Goal: Task Accomplishment & Management: Manage account settings

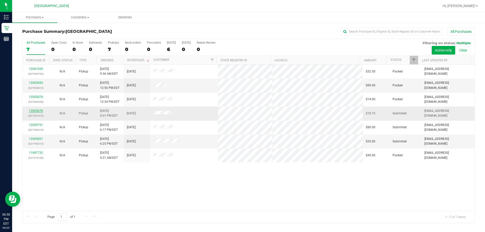
click at [35, 111] on link "12005678" at bounding box center [36, 111] width 14 height 4
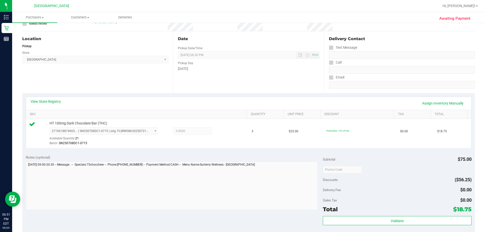
scroll to position [76, 0]
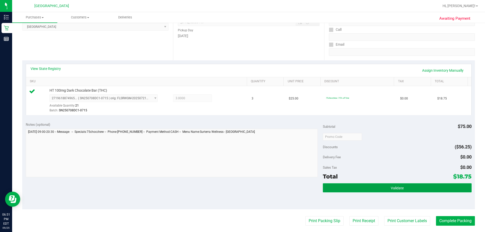
click at [407, 190] on button "Validate" at bounding box center [397, 187] width 148 height 9
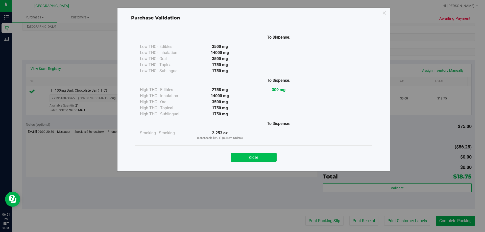
click at [258, 157] on button "Close" at bounding box center [254, 157] width 46 height 9
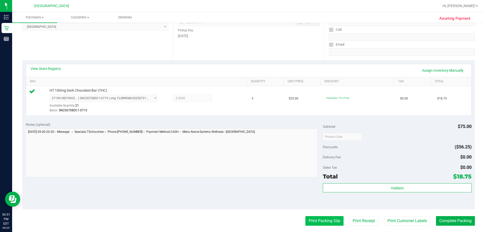
click at [320, 218] on button "Print Packing Slip" at bounding box center [324, 221] width 38 height 10
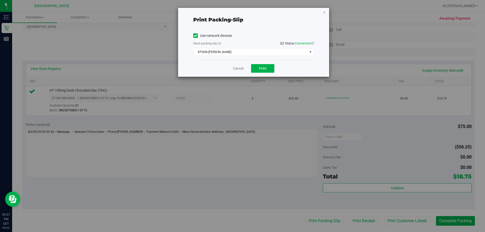
click at [261, 62] on div "Cancel Print" at bounding box center [253, 68] width 121 height 17
click at [264, 68] on span "Print" at bounding box center [263, 68] width 8 height 4
click at [324, 10] on icon "button" at bounding box center [324, 12] width 4 height 6
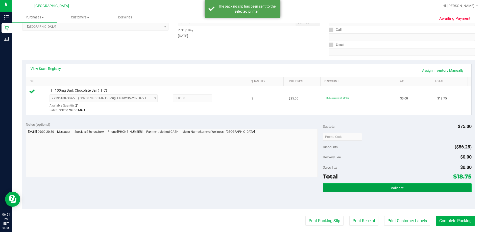
click at [395, 187] on span "Validate" at bounding box center [397, 188] width 13 height 4
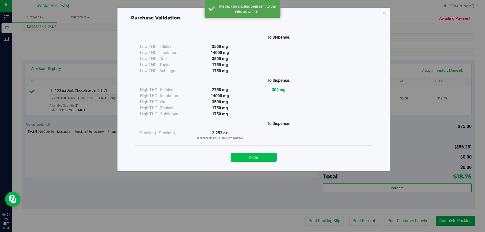
click at [258, 159] on button "Close" at bounding box center [254, 157] width 46 height 9
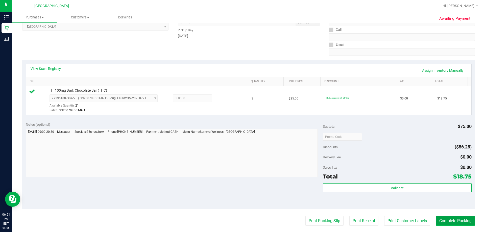
click at [444, 218] on button "Complete Packing" at bounding box center [455, 221] width 39 height 10
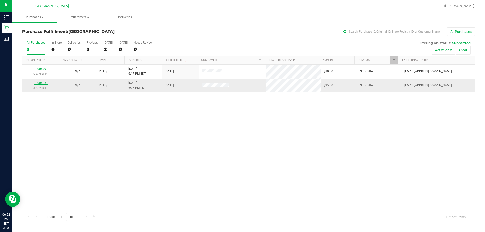
click at [42, 83] on link "12005851" at bounding box center [41, 83] width 14 height 4
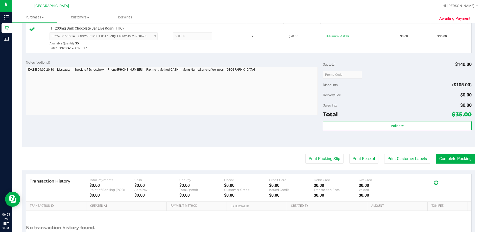
scroll to position [101, 0]
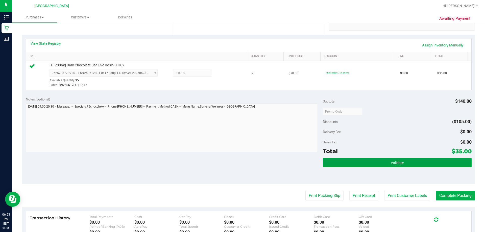
click at [355, 162] on button "Validate" at bounding box center [397, 162] width 148 height 9
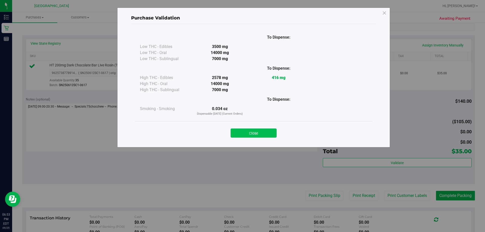
click at [270, 136] on button "Close" at bounding box center [254, 133] width 46 height 9
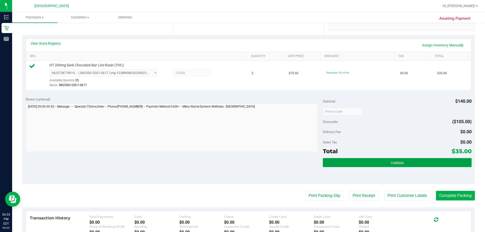
click at [363, 164] on button "Validate" at bounding box center [397, 162] width 148 height 9
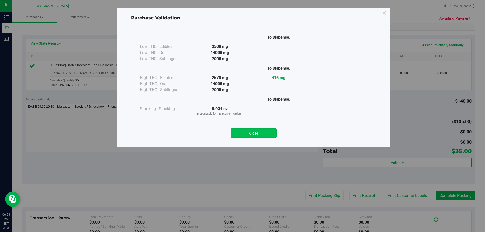
click at [272, 135] on button "Close" at bounding box center [254, 133] width 46 height 9
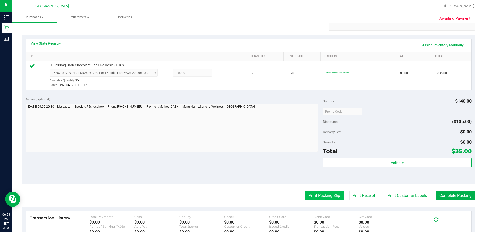
click at [330, 195] on button "Print Packing Slip" at bounding box center [324, 196] width 38 height 10
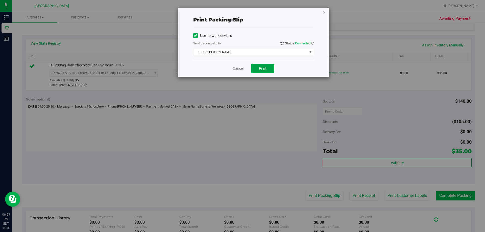
click at [267, 67] on button "Print" at bounding box center [262, 68] width 23 height 9
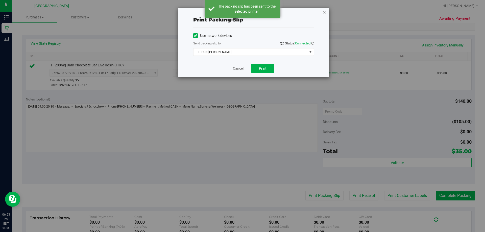
click at [322, 13] on icon "button" at bounding box center [324, 12] width 4 height 6
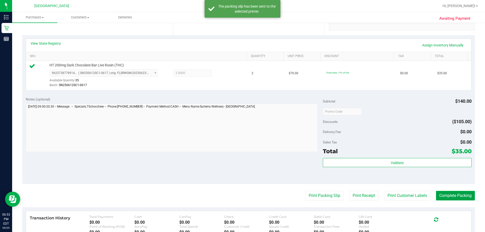
click at [443, 196] on button "Complete Packing" at bounding box center [455, 196] width 39 height 10
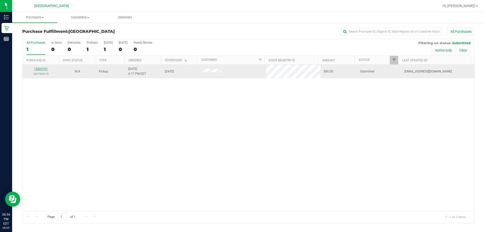
click at [39, 69] on link "12005791" at bounding box center [41, 69] width 14 height 4
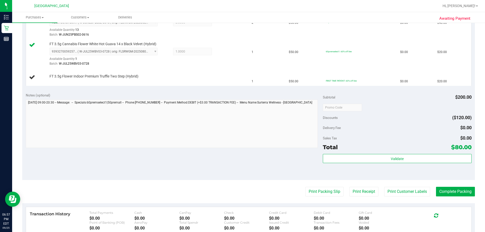
scroll to position [126, 0]
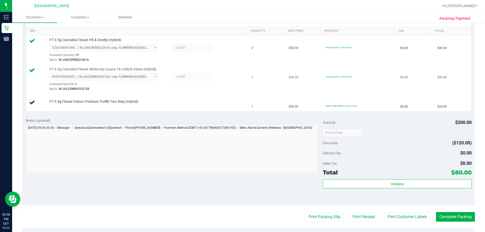
click at [42, 90] on div "FT 3.5g Cannabis Flower White Hot Guava 14 x Black Velvet (Hybrid) 939327005925…" at bounding box center [137, 79] width 217 height 25
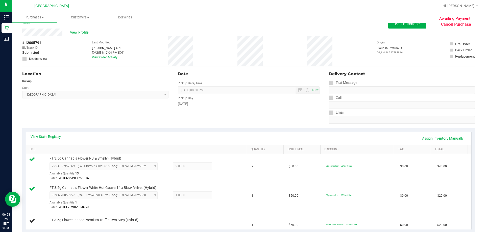
scroll to position [0, 0]
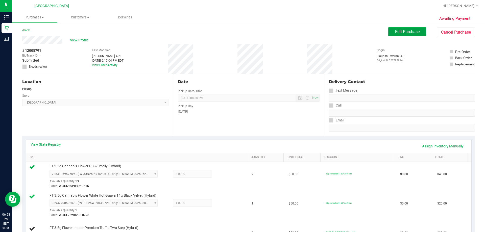
click at [400, 28] on button "Edit Purchase" at bounding box center [407, 31] width 38 height 9
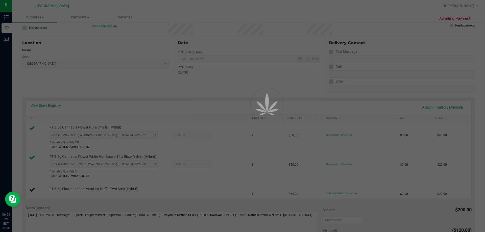
scroll to position [76, 0]
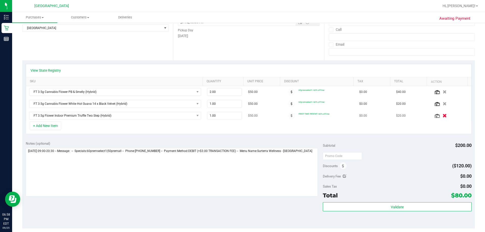
click at [442, 116] on icon "button" at bounding box center [444, 116] width 4 height 4
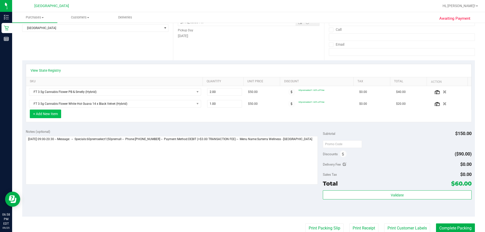
click at [50, 117] on button "+ Add New Item" at bounding box center [45, 114] width 31 height 9
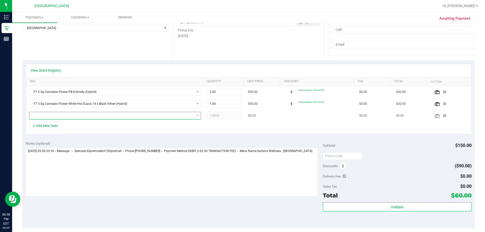
click at [61, 117] on span "NO DATA FOUND" at bounding box center [111, 115] width 165 height 7
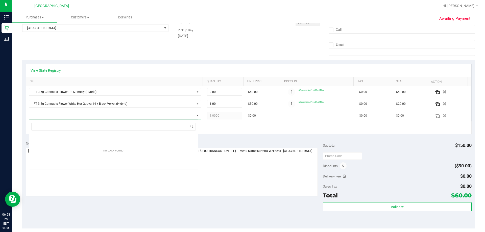
scroll to position [8, 169]
type input "truffle"
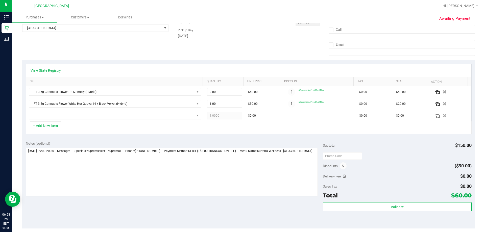
click at [121, 77] on div "View State Registry" at bounding box center [248, 70] width 445 height 13
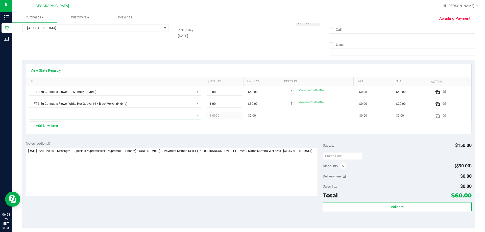
click at [56, 115] on span "NO DATA FOUND" at bounding box center [111, 115] width 165 height 7
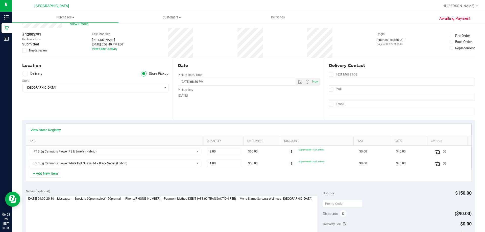
scroll to position [25, 0]
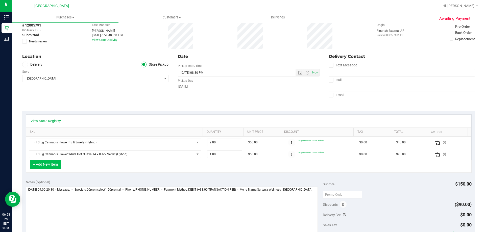
click at [48, 165] on button "+ Add New Item" at bounding box center [45, 164] width 31 height 9
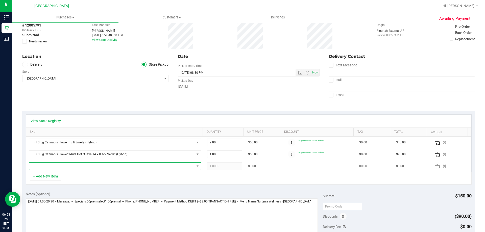
click at [59, 168] on span "NO DATA FOUND" at bounding box center [111, 166] width 165 height 7
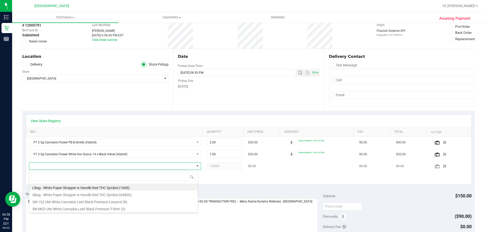
scroll to position [8, 167]
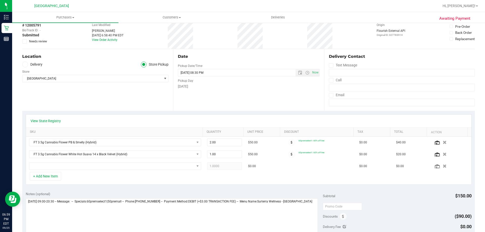
click at [132, 123] on div "View State Registry" at bounding box center [249, 120] width 436 height 5
click at [478, 6] on link "Hi, [PERSON_NAME]!" at bounding box center [459, 5] width 39 height 5
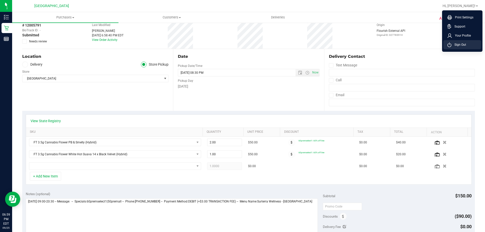
click at [459, 46] on span "Sign Out" at bounding box center [458, 44] width 15 height 5
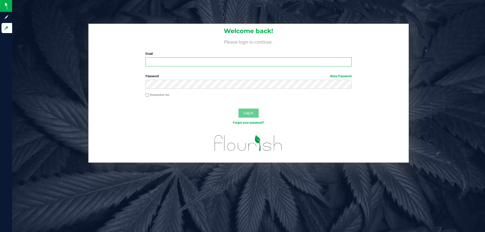
click at [225, 60] on input "Email" at bounding box center [248, 61] width 206 height 9
type input "[EMAIL_ADDRESS][DOMAIN_NAME]"
click at [238, 109] on button "Log In" at bounding box center [248, 113] width 20 height 9
